Goal: Find contact information: Find contact information

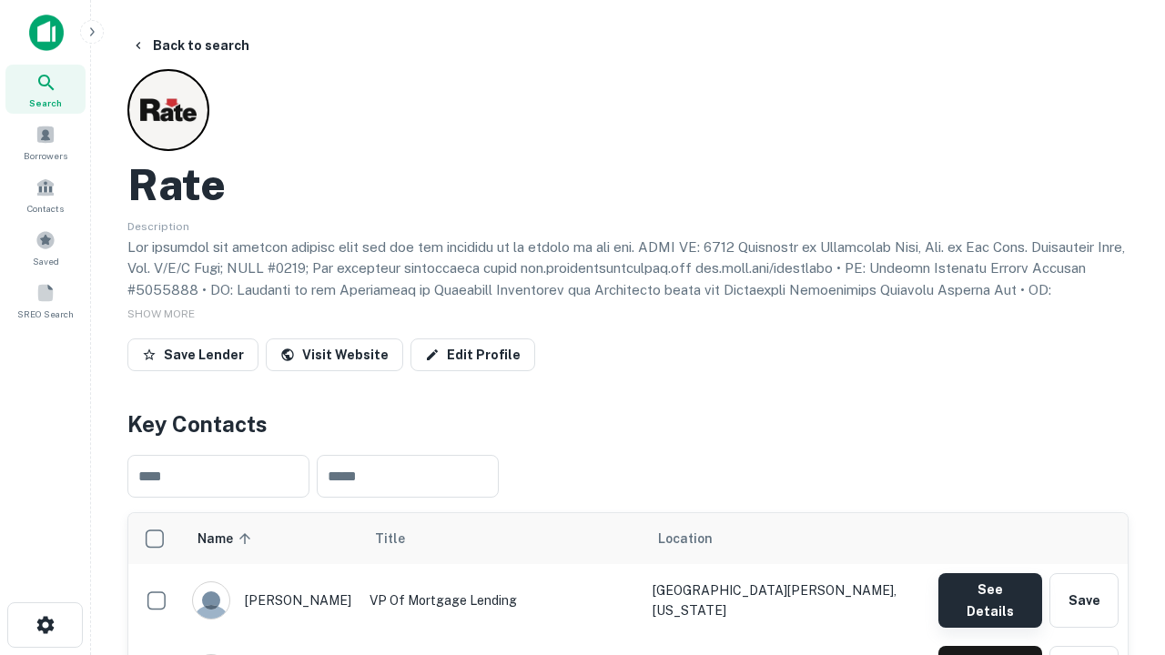
click at [990, 592] on button "See Details" at bounding box center [991, 601] width 104 height 55
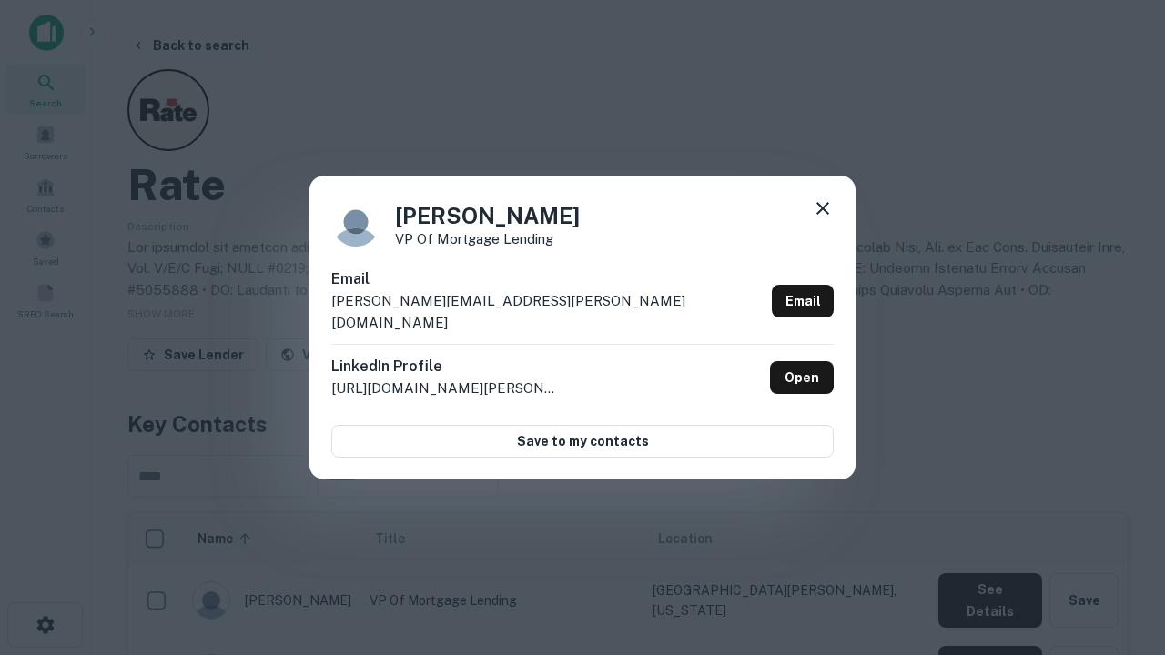
click at [823, 219] on icon at bounding box center [823, 209] width 22 height 22
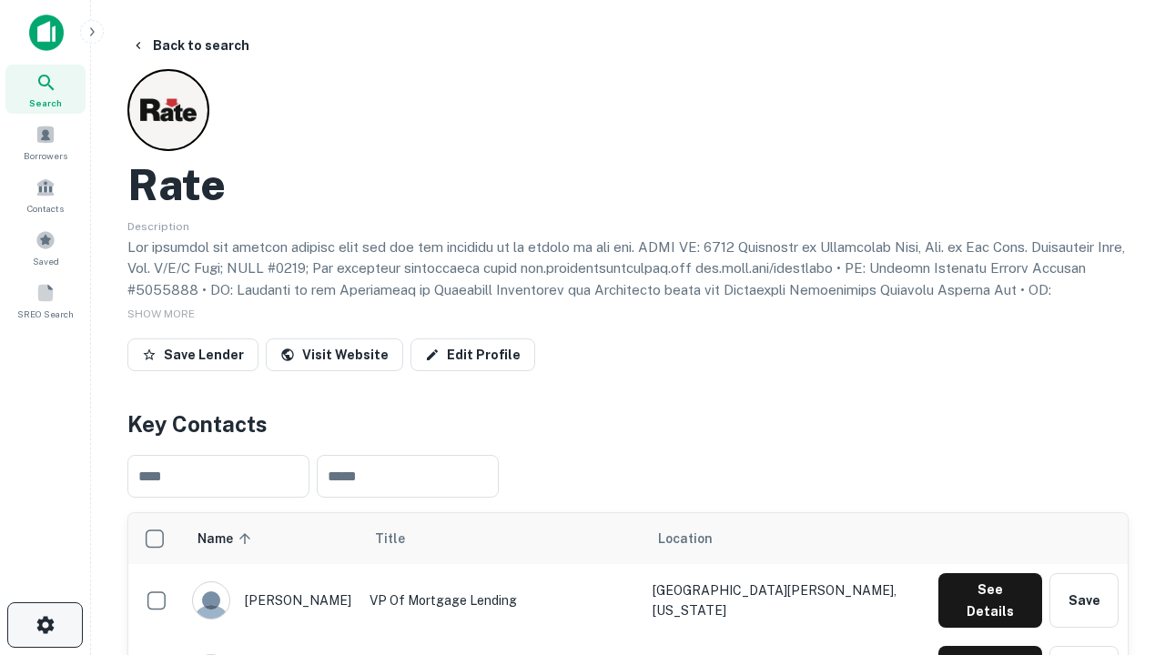
click at [45, 625] on icon "button" at bounding box center [46, 625] width 22 height 22
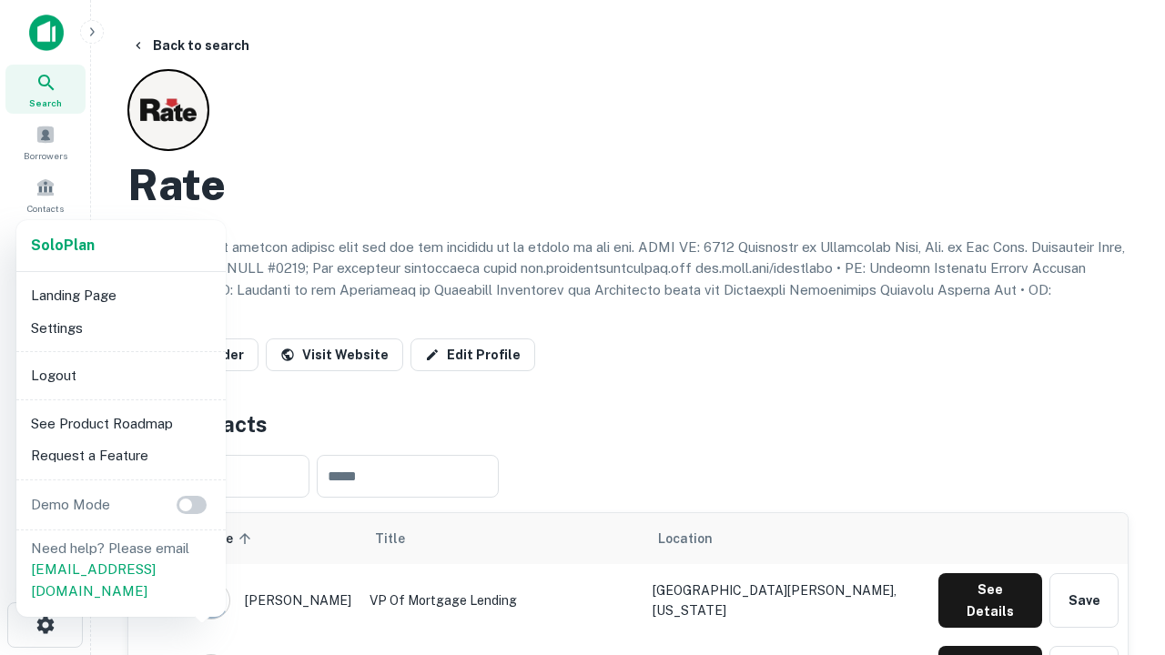
click at [120, 375] on li "Logout" at bounding box center [121, 376] width 195 height 33
